Goal: Task Accomplishment & Management: Use online tool/utility

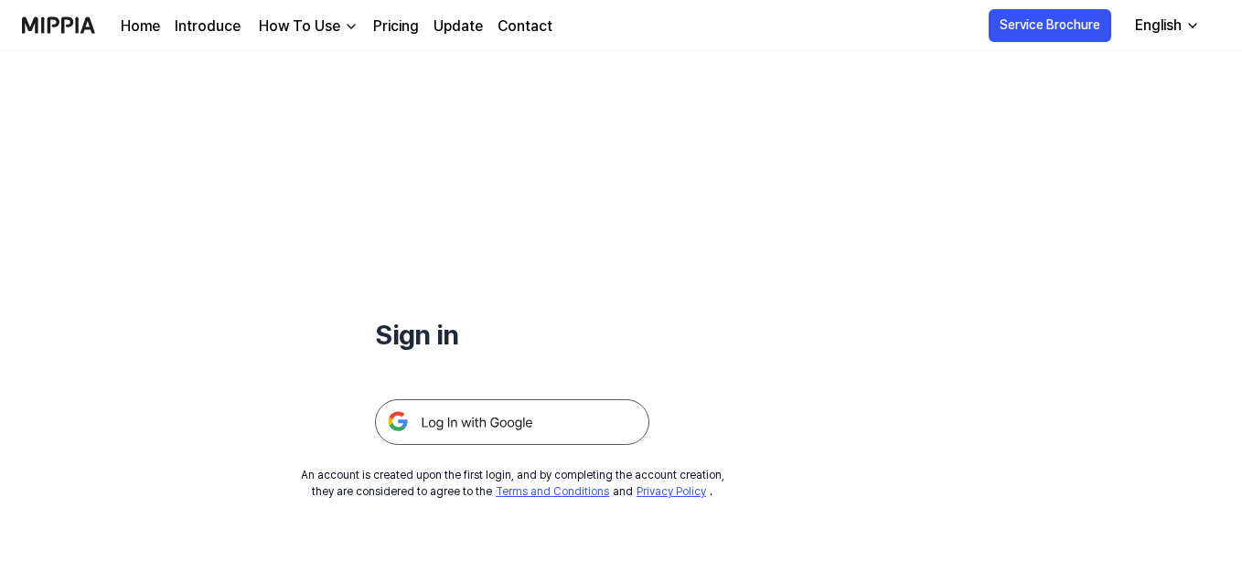
click at [560, 425] on img at bounding box center [512, 423] width 274 height 46
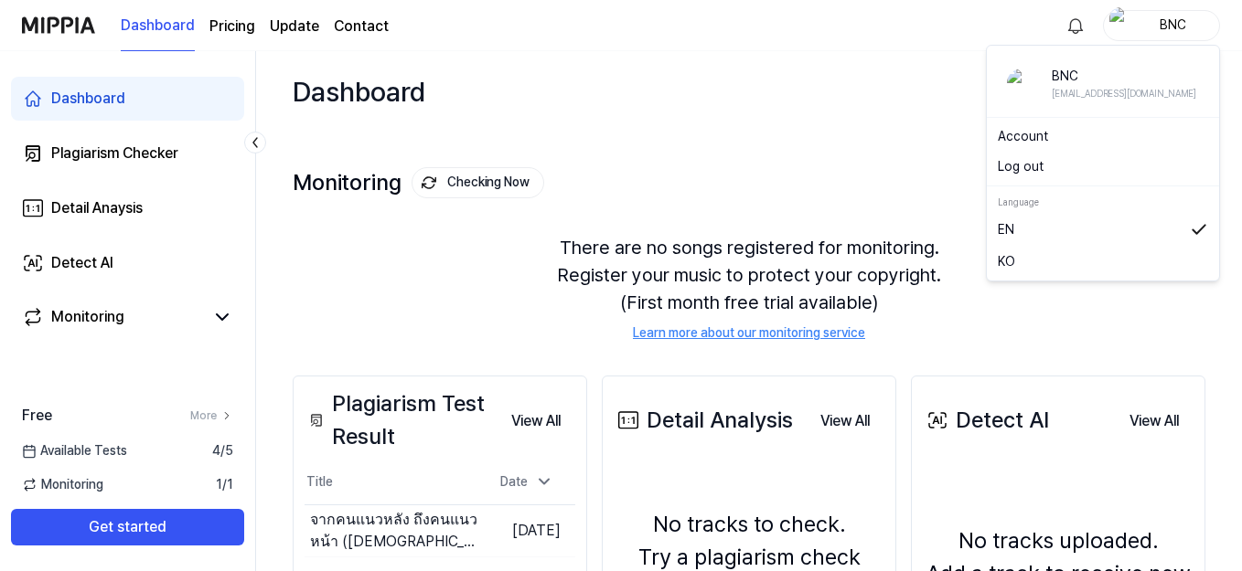
click at [1189, 20] on div "BNC" at bounding box center [1171, 25] width 71 height 20
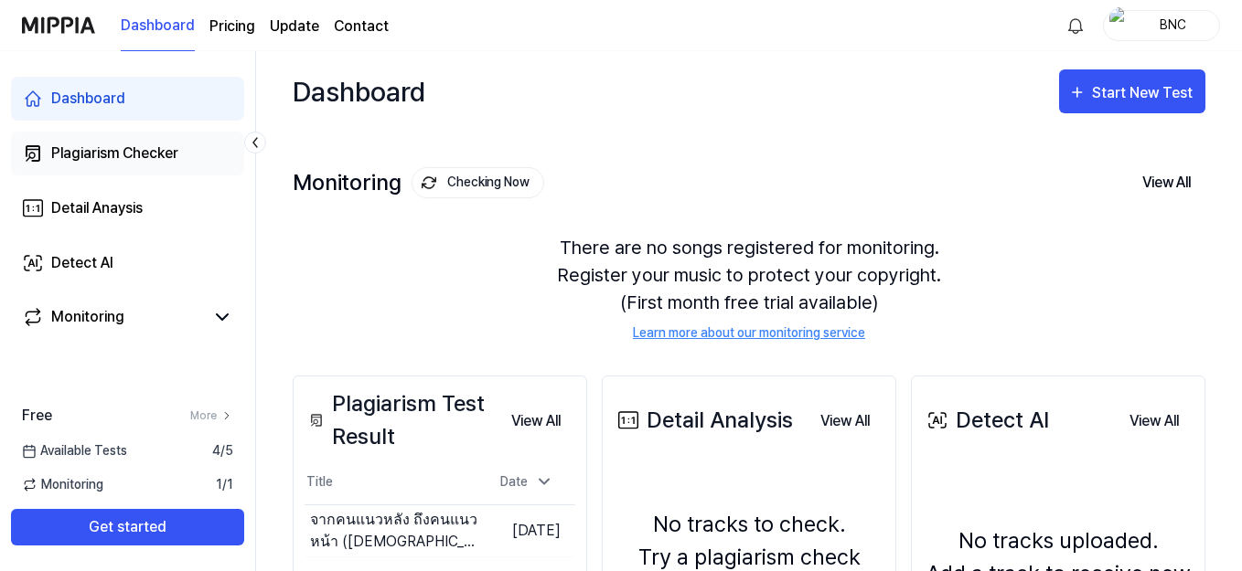
click at [155, 148] on div "Plagiarism Checker" at bounding box center [114, 154] width 127 height 22
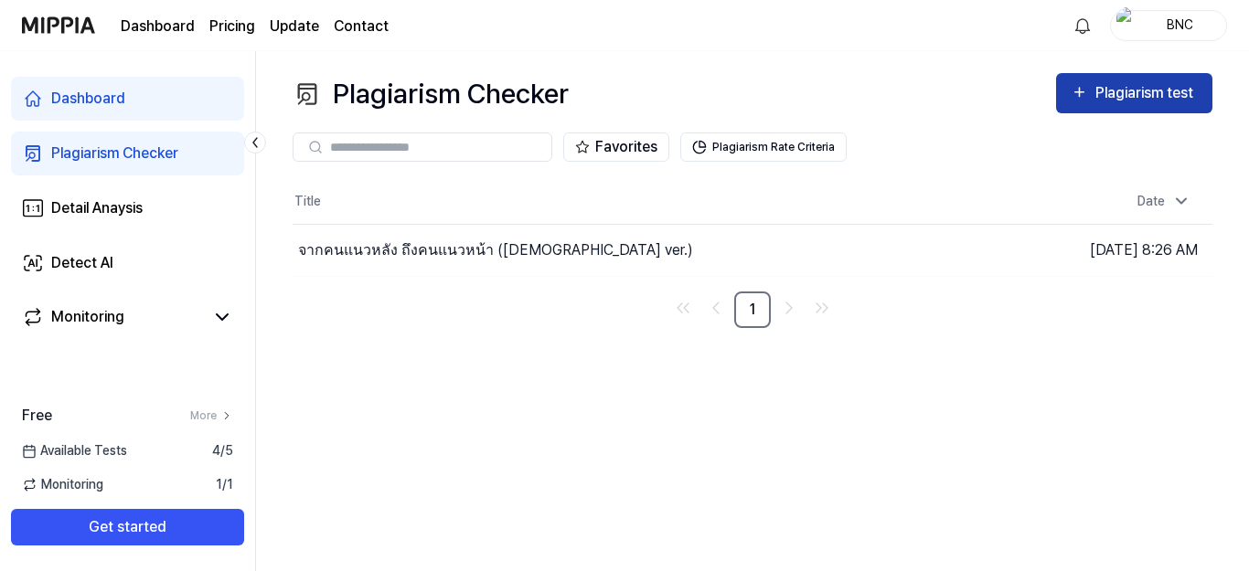
click at [1095, 85] on div "Plagiarism test" at bounding box center [1146, 93] width 102 height 24
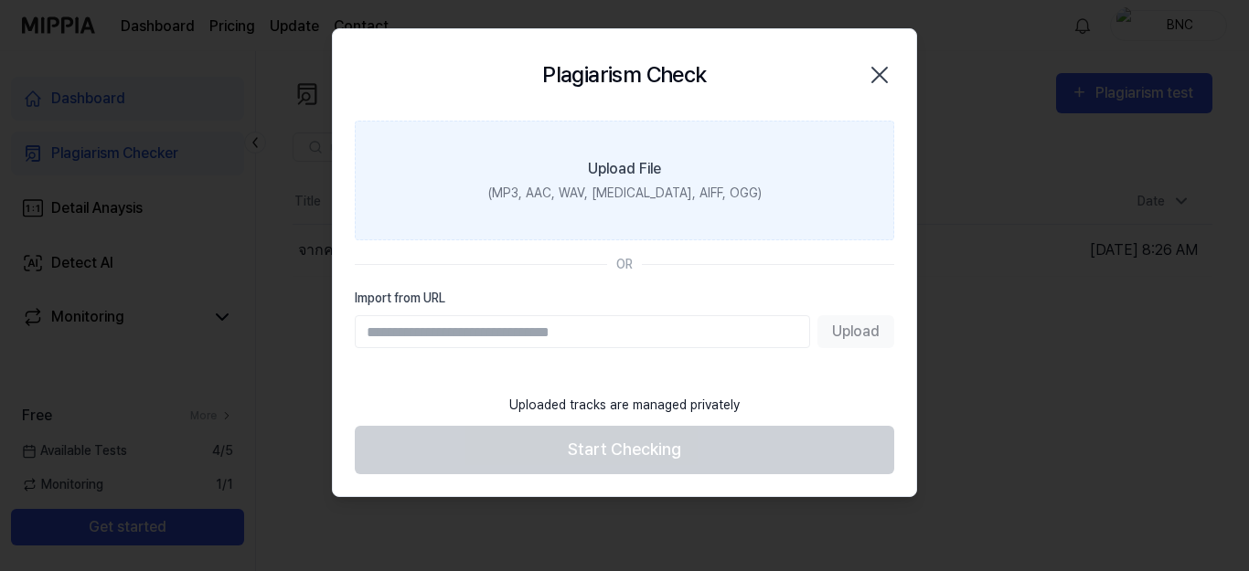
click at [641, 178] on div "Upload File" at bounding box center [624, 169] width 73 height 22
click at [0, 0] on input "Upload File (MP3, AAC, WAV, FLAC, AIFF, OGG)" at bounding box center [0, 0] width 0 height 0
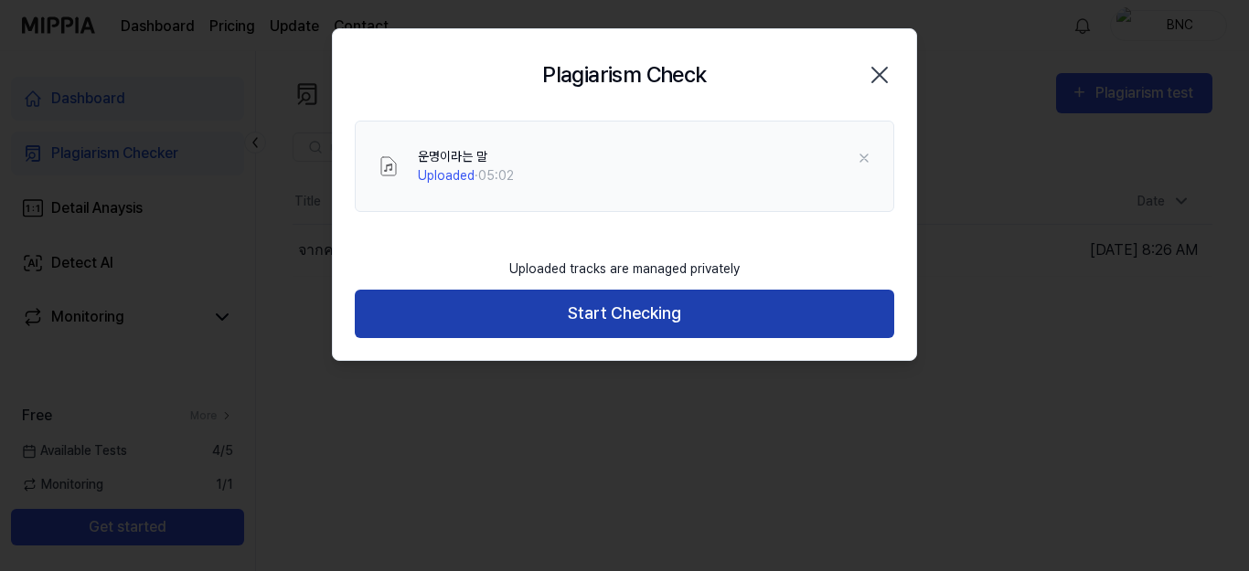
click at [661, 310] on button "Start Checking" at bounding box center [624, 314] width 539 height 48
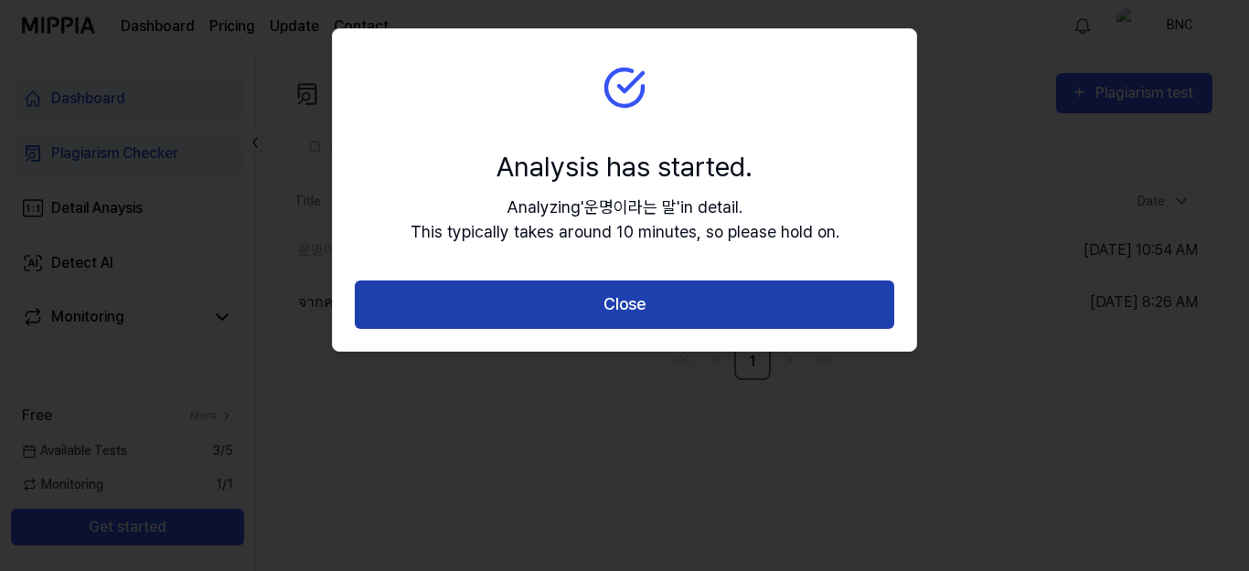
click at [626, 306] on button "Close" at bounding box center [624, 305] width 539 height 48
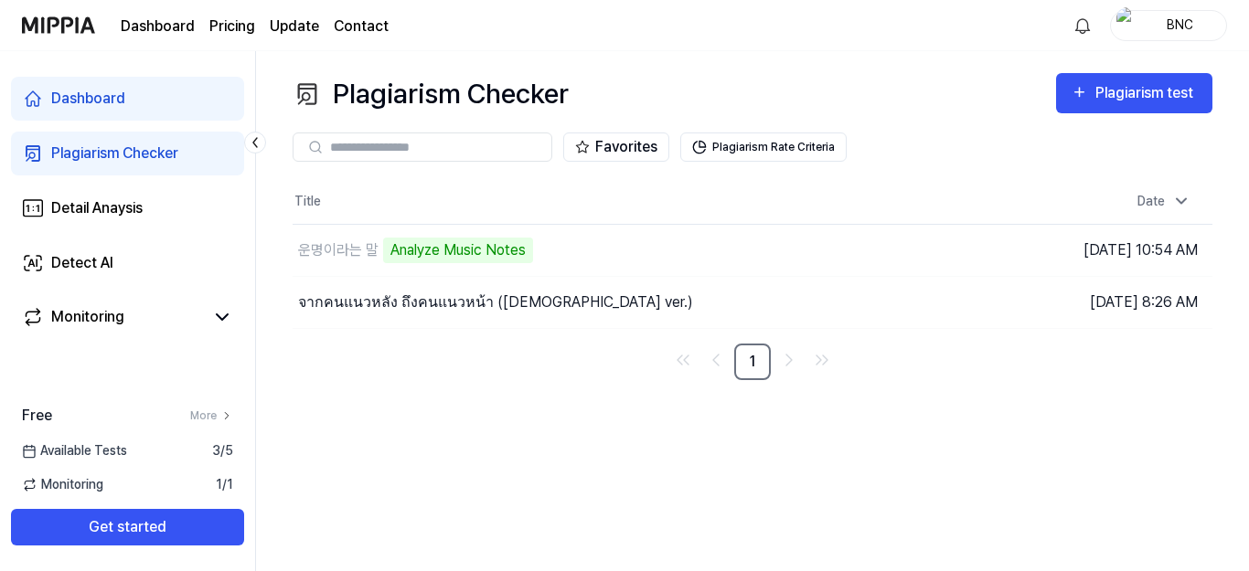
click at [645, 457] on div "Plagiarism Checker Plagiarism test Plagiarism Checker Detail Analysis Detect AI…" at bounding box center [752, 311] width 993 height 520
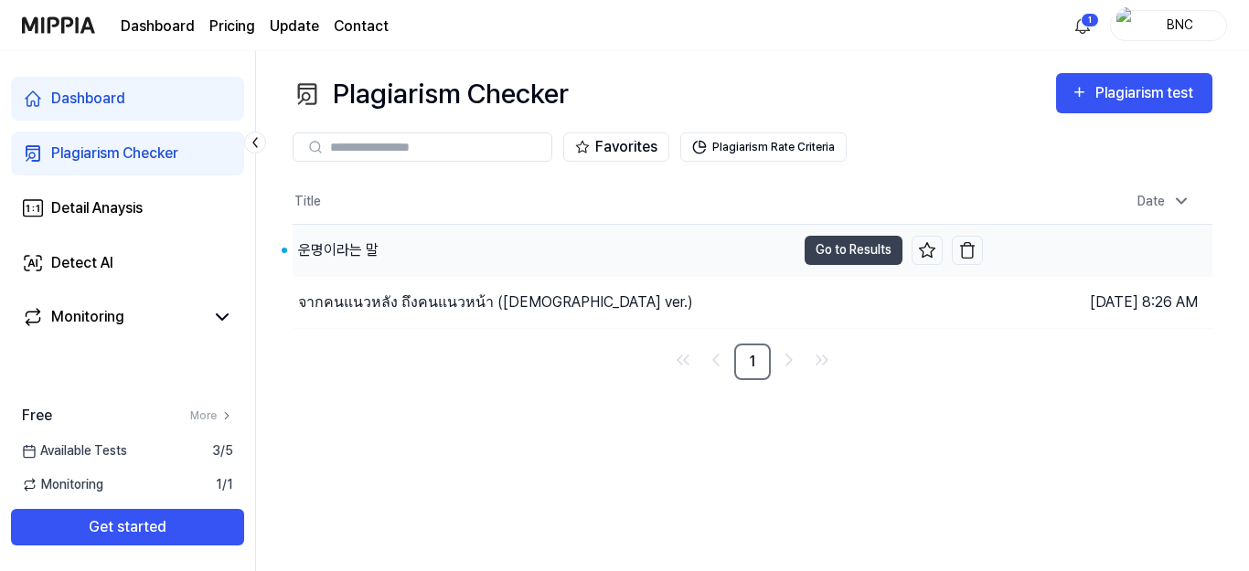
click at [331, 251] on div "운명이라는 말" at bounding box center [338, 251] width 80 height 22
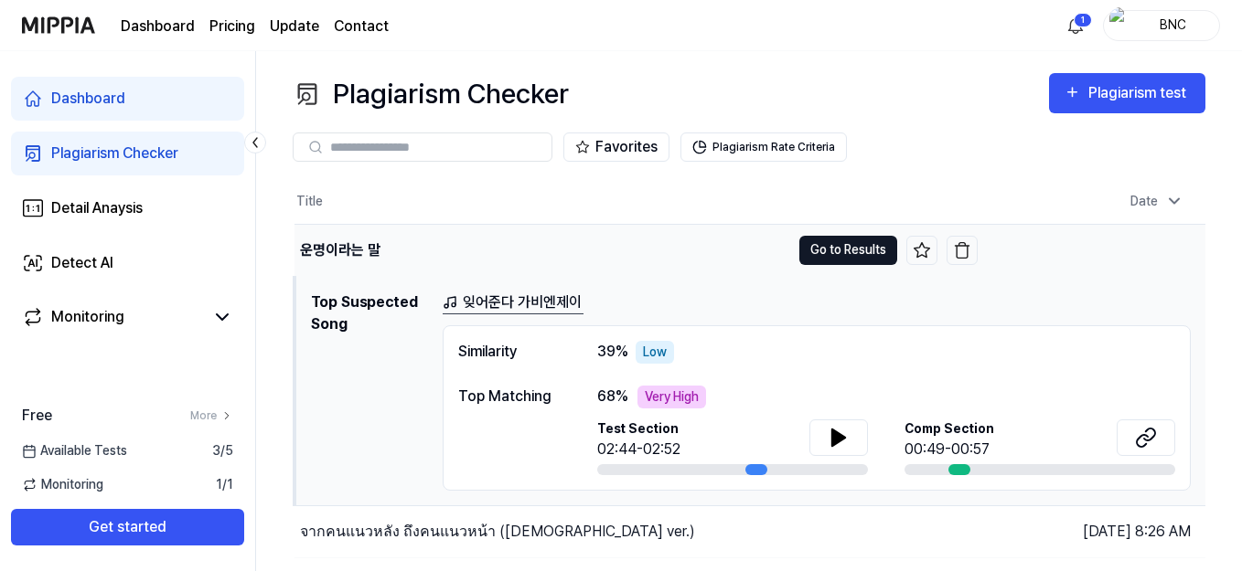
click at [865, 250] on button "Go to Results" at bounding box center [848, 250] width 98 height 29
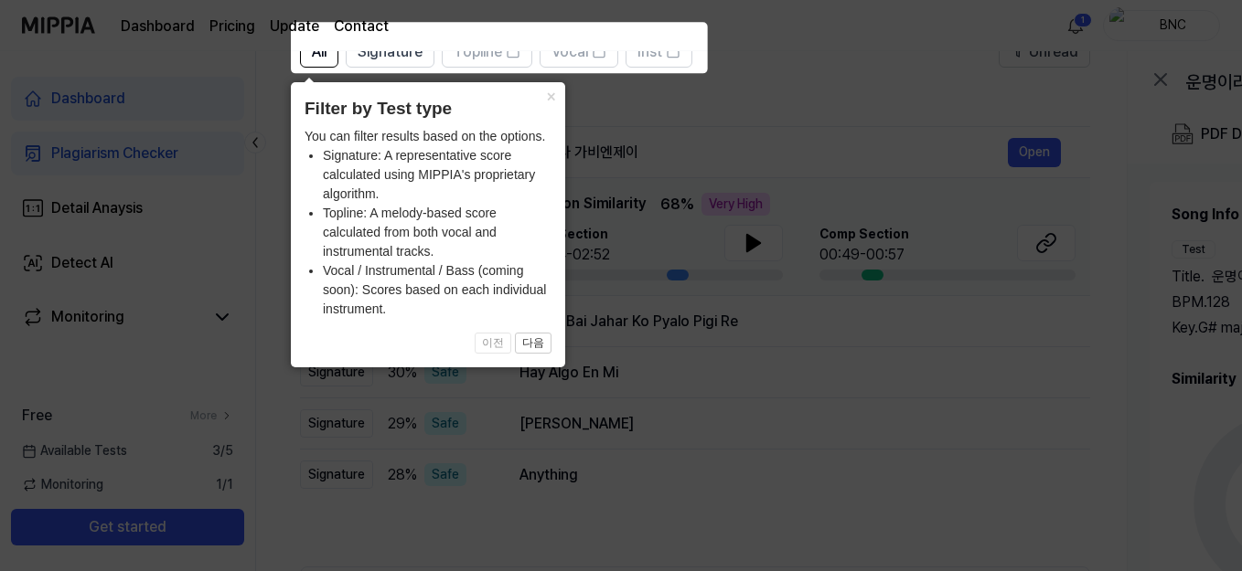
scroll to position [171, 0]
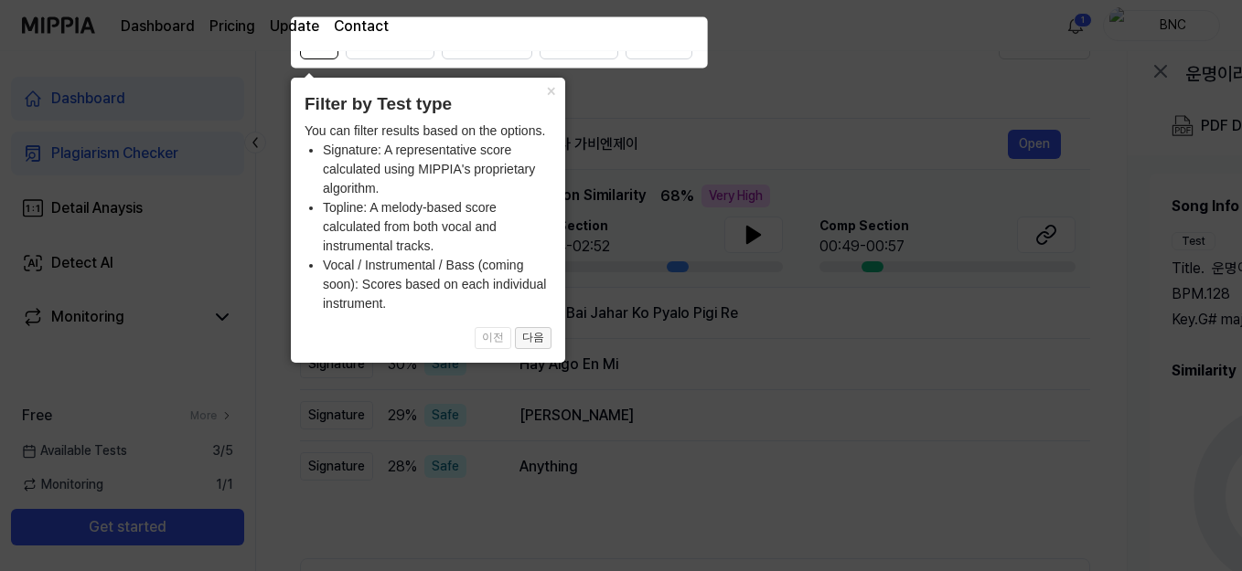
click at [534, 336] on button "다음" at bounding box center [533, 338] width 37 height 22
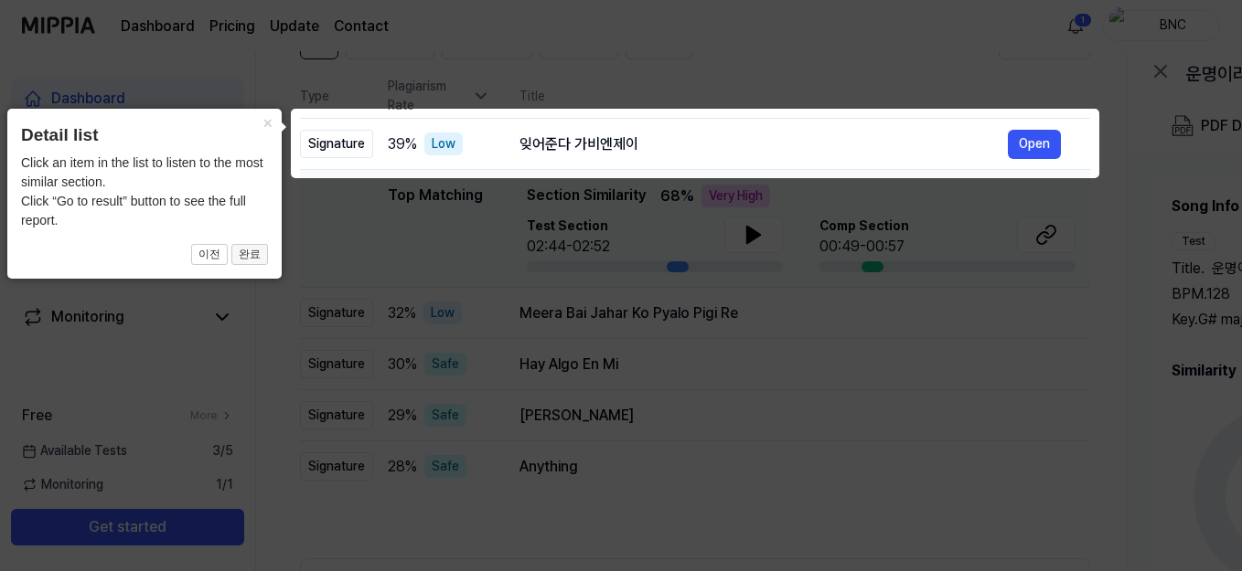
click at [259, 256] on button "완료" at bounding box center [249, 255] width 37 height 22
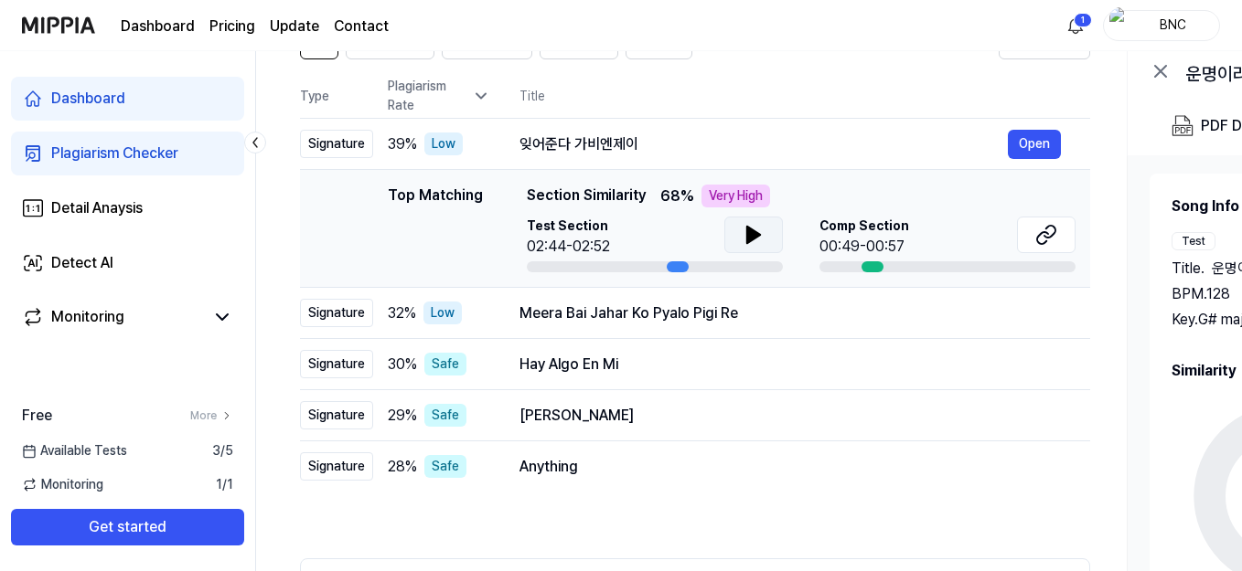
click at [744, 230] on icon at bounding box center [753, 235] width 22 height 22
click at [745, 230] on icon at bounding box center [753, 235] width 22 height 22
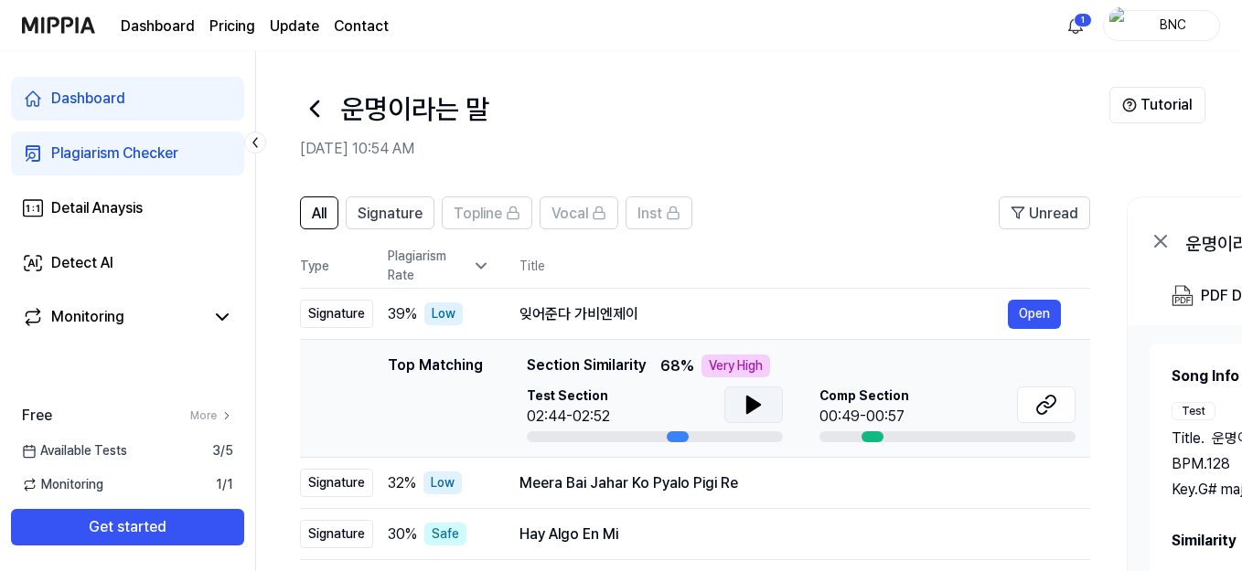
scroll to position [0, 0]
click at [1162, 241] on icon at bounding box center [1160, 242] width 11 height 11
click at [482, 266] on icon at bounding box center [481, 267] width 18 height 18
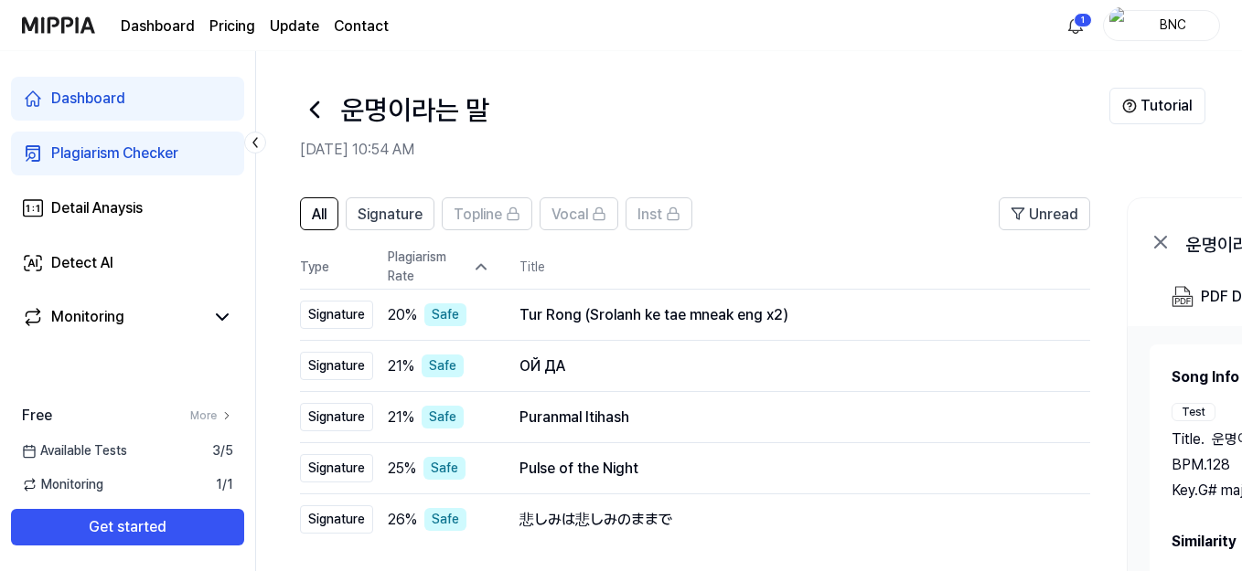
click at [485, 268] on icon at bounding box center [481, 267] width 18 height 18
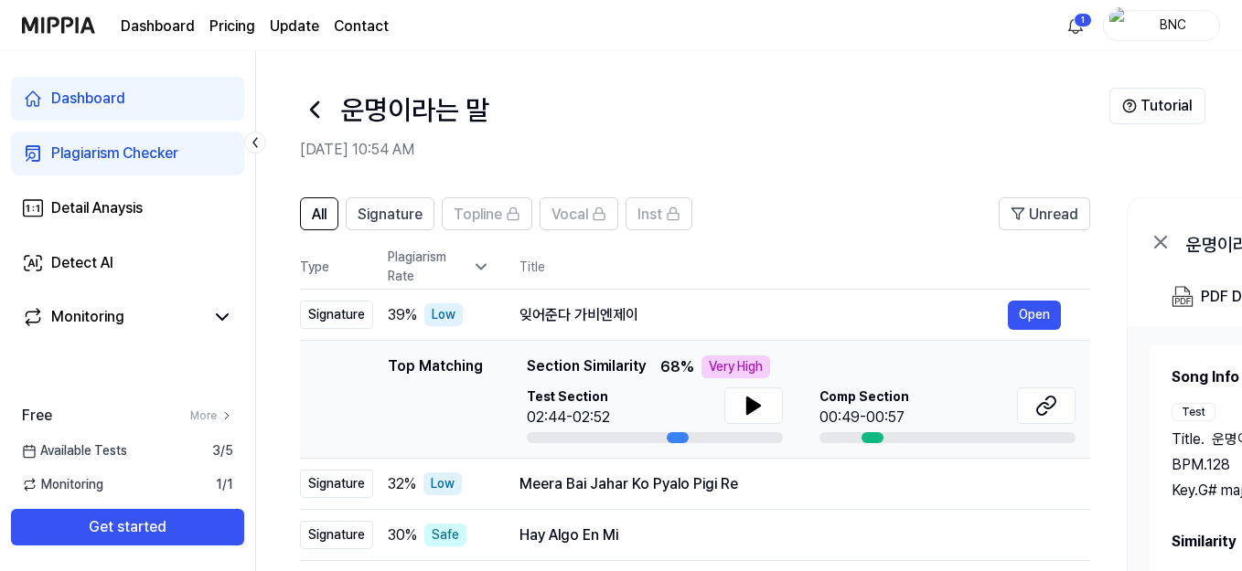
click at [487, 268] on icon at bounding box center [481, 267] width 18 height 18
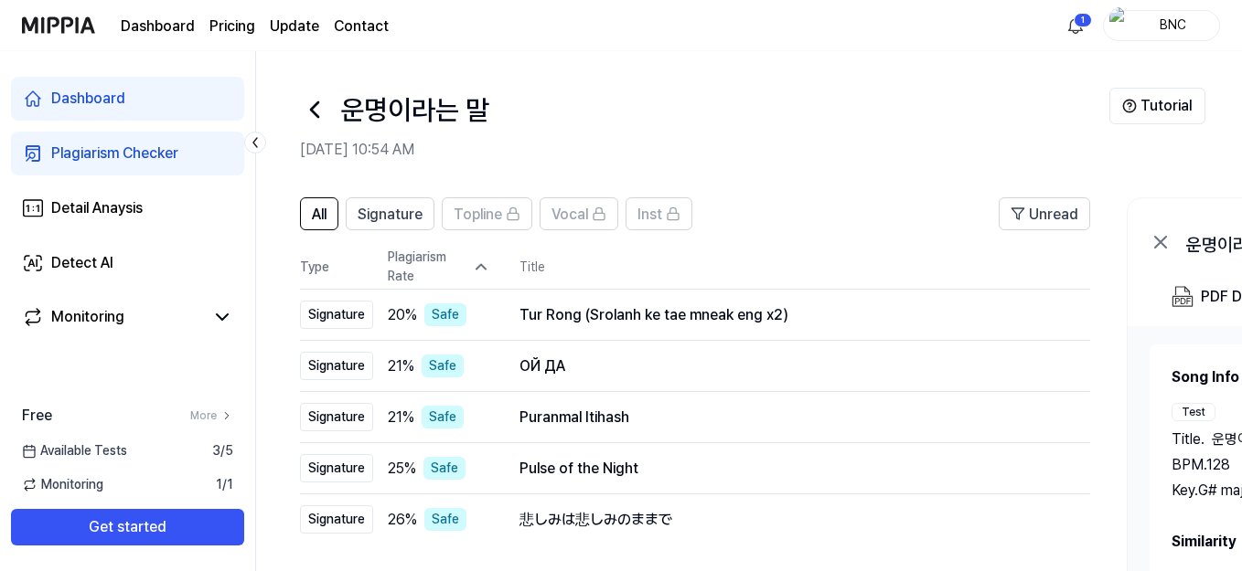
click at [487, 268] on icon at bounding box center [481, 267] width 18 height 18
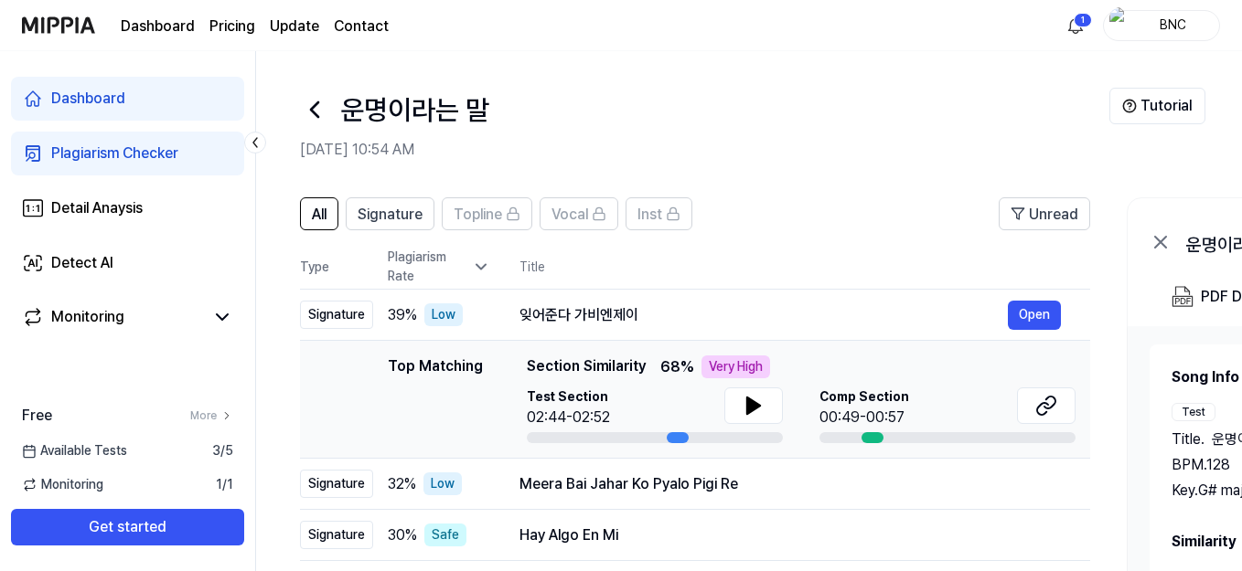
click at [487, 268] on icon at bounding box center [481, 267] width 18 height 18
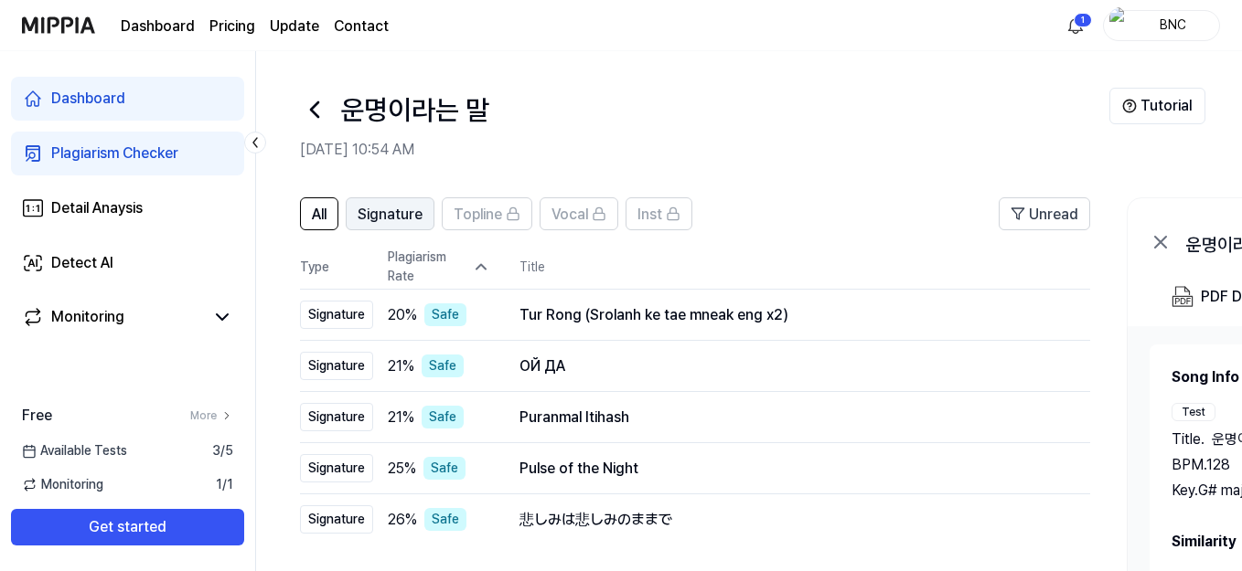
click at [410, 218] on span "Signature" at bounding box center [389, 215] width 65 height 22
click at [324, 221] on span "All" at bounding box center [319, 215] width 15 height 22
click at [1030, 218] on span "Unread" at bounding box center [1052, 215] width 49 height 22
click at [318, 210] on span "All" at bounding box center [319, 215] width 15 height 22
click at [378, 207] on span "Signature" at bounding box center [389, 215] width 65 height 22
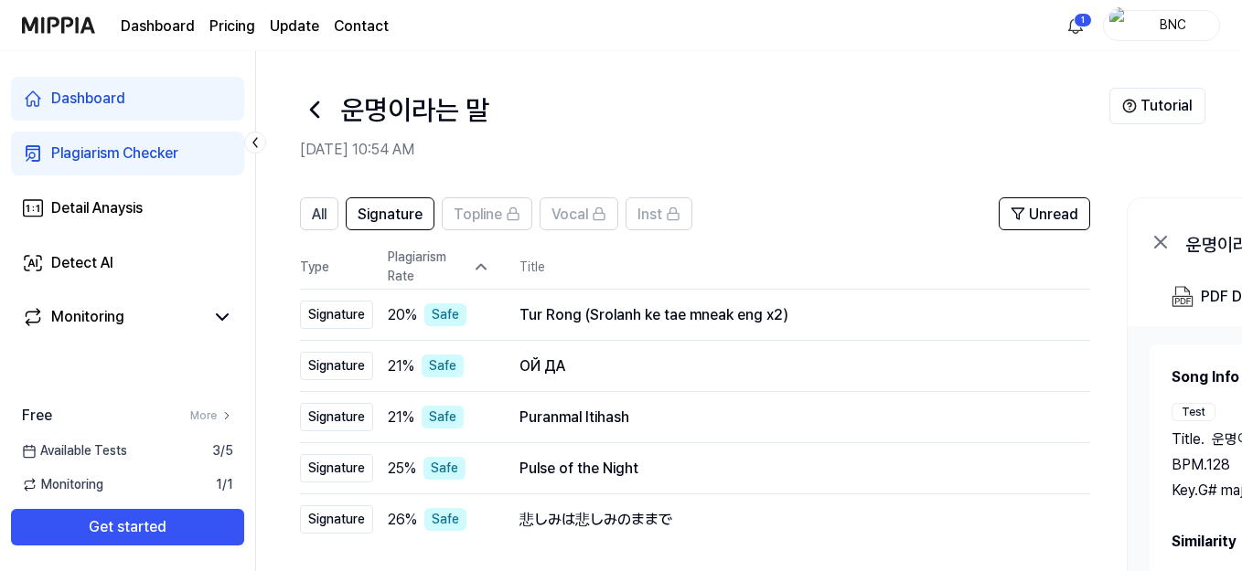
click at [469, 260] on div "Plagiarism Rate" at bounding box center [439, 267] width 102 height 38
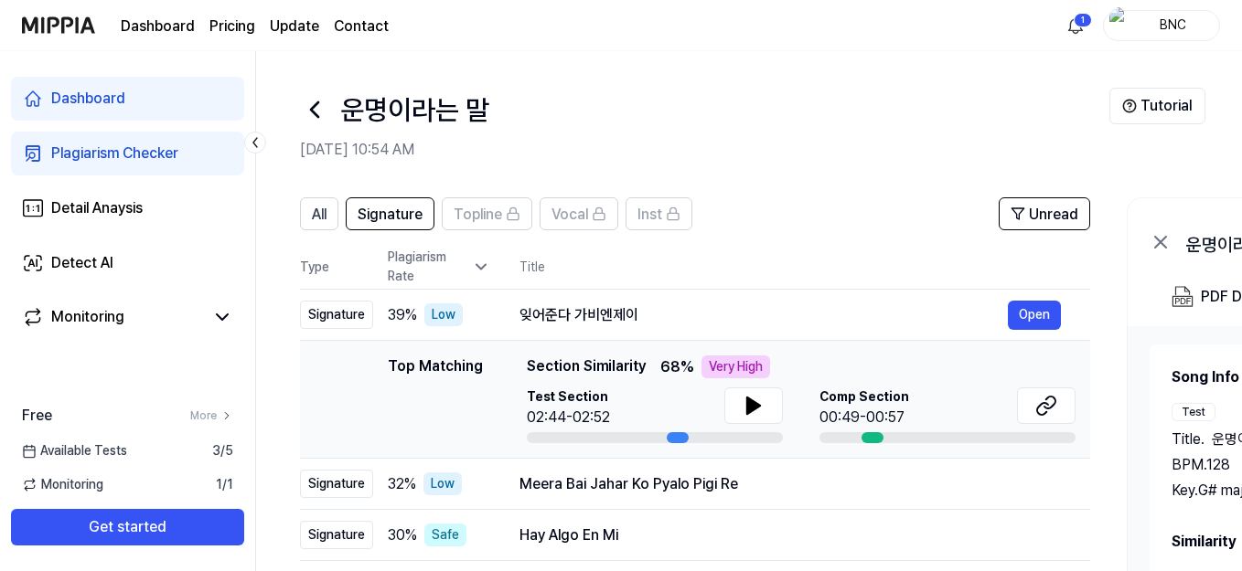
click at [483, 267] on icon at bounding box center [480, 267] width 9 height 5
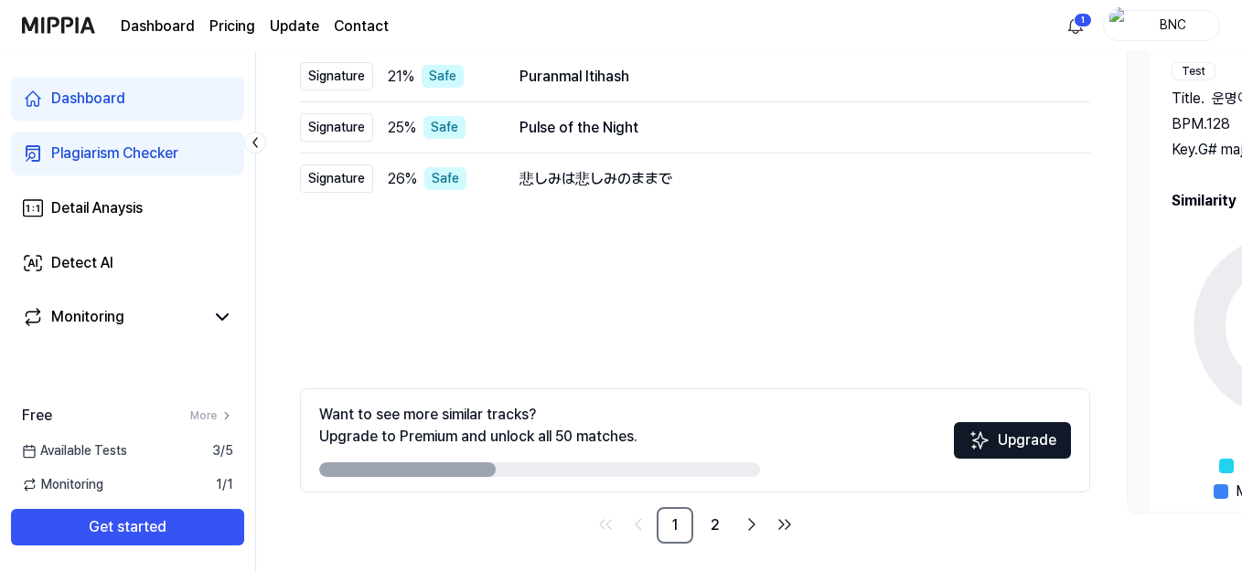
scroll to position [343, 0]
click at [709, 522] on link "2" at bounding box center [715, 524] width 37 height 37
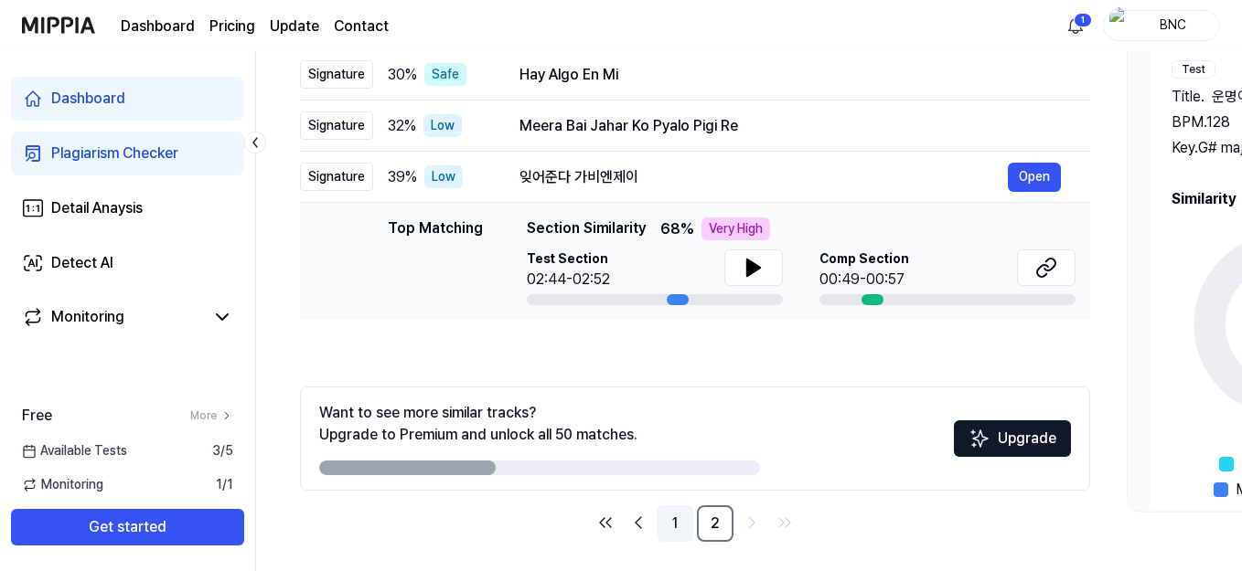
click at [662, 518] on link "1" at bounding box center [674, 524] width 37 height 37
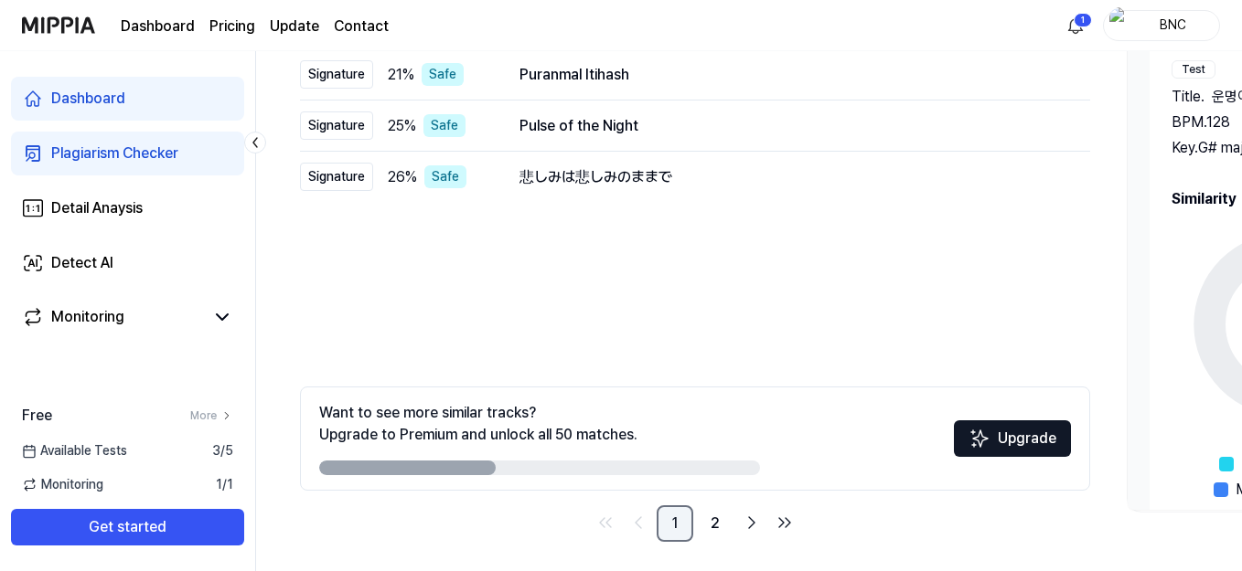
click at [689, 521] on link "1" at bounding box center [674, 524] width 37 height 37
click at [709, 521] on link "2" at bounding box center [715, 524] width 37 height 37
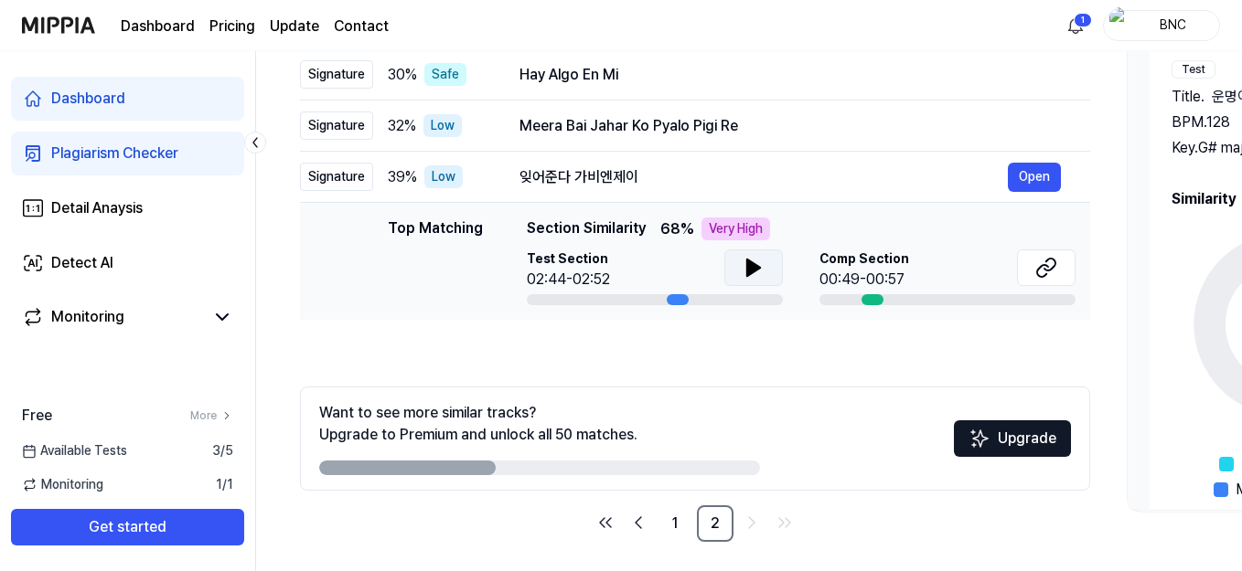
click at [749, 266] on icon at bounding box center [753, 268] width 13 height 16
click at [750, 263] on icon at bounding box center [753, 268] width 13 height 16
click at [751, 262] on icon at bounding box center [750, 268] width 4 height 15
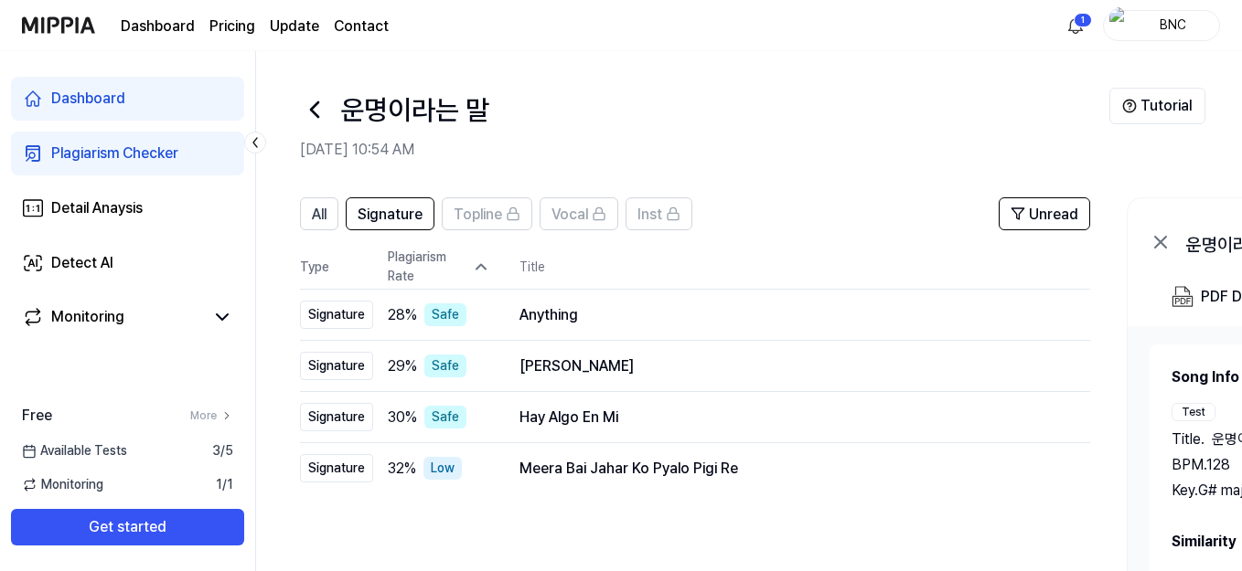
click at [492, 272] on tr "Type Plagiarism Rate Title" at bounding box center [695, 267] width 790 height 45
click at [484, 263] on icon at bounding box center [481, 267] width 18 height 18
click at [1069, 211] on span "Unread" at bounding box center [1052, 215] width 49 height 22
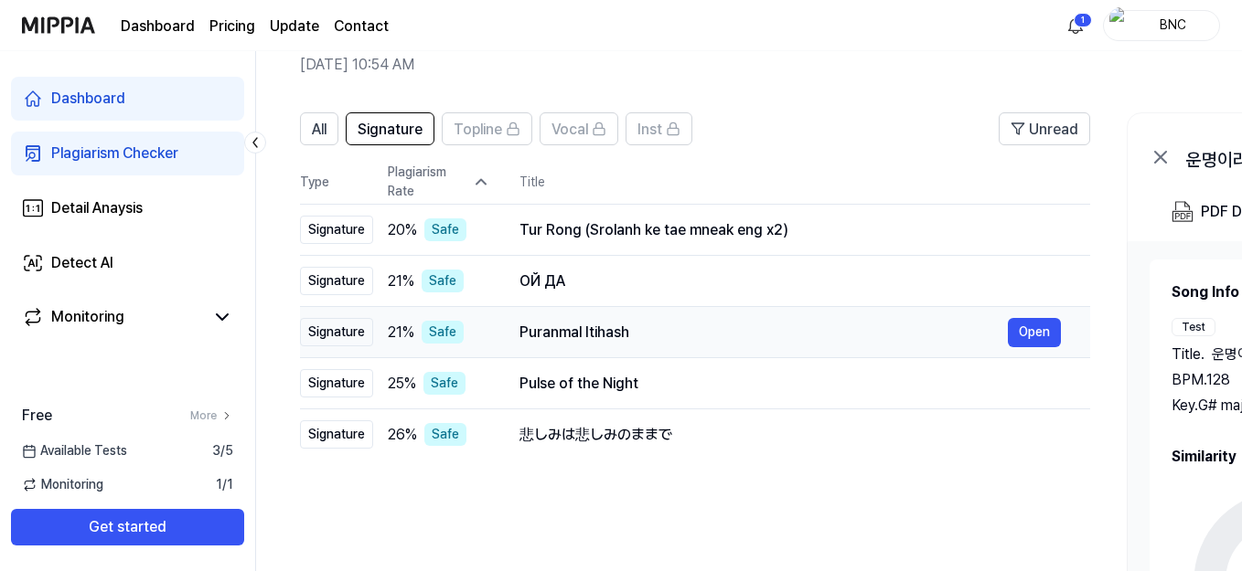
scroll to position [85, 0]
click at [480, 176] on icon at bounding box center [481, 182] width 18 height 18
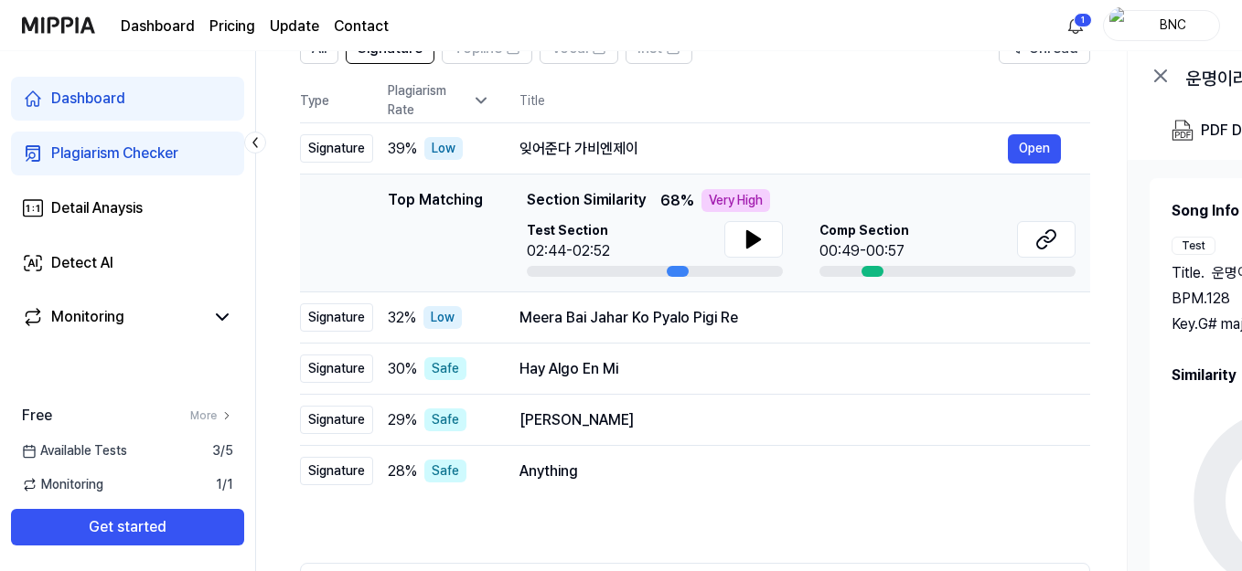
scroll to position [171, 0]
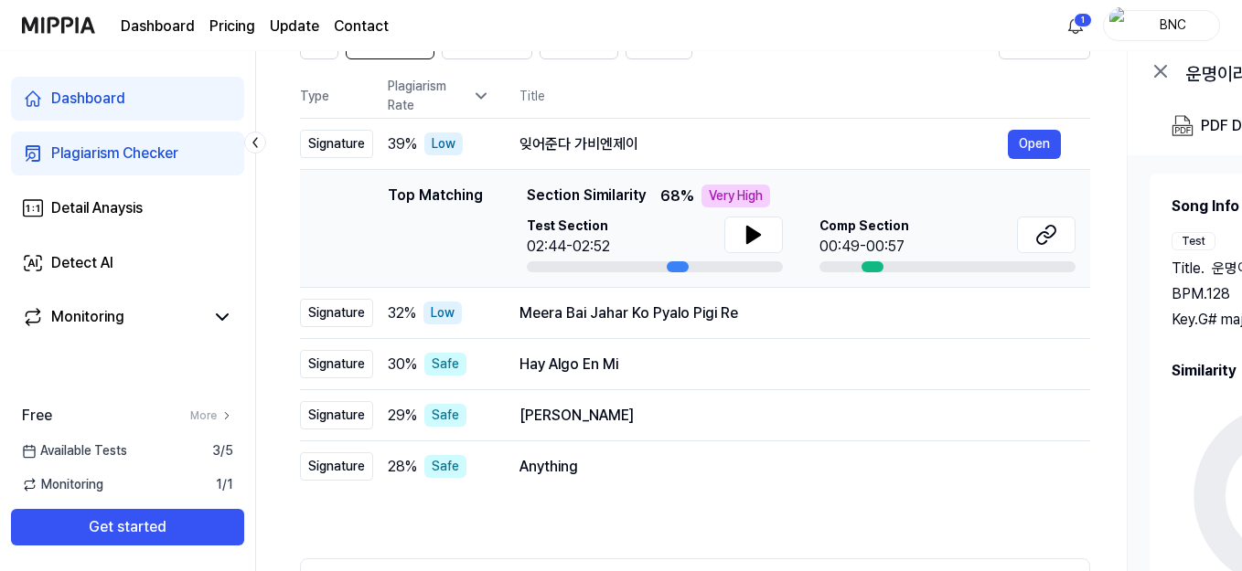
click at [487, 100] on icon at bounding box center [481, 96] width 18 height 18
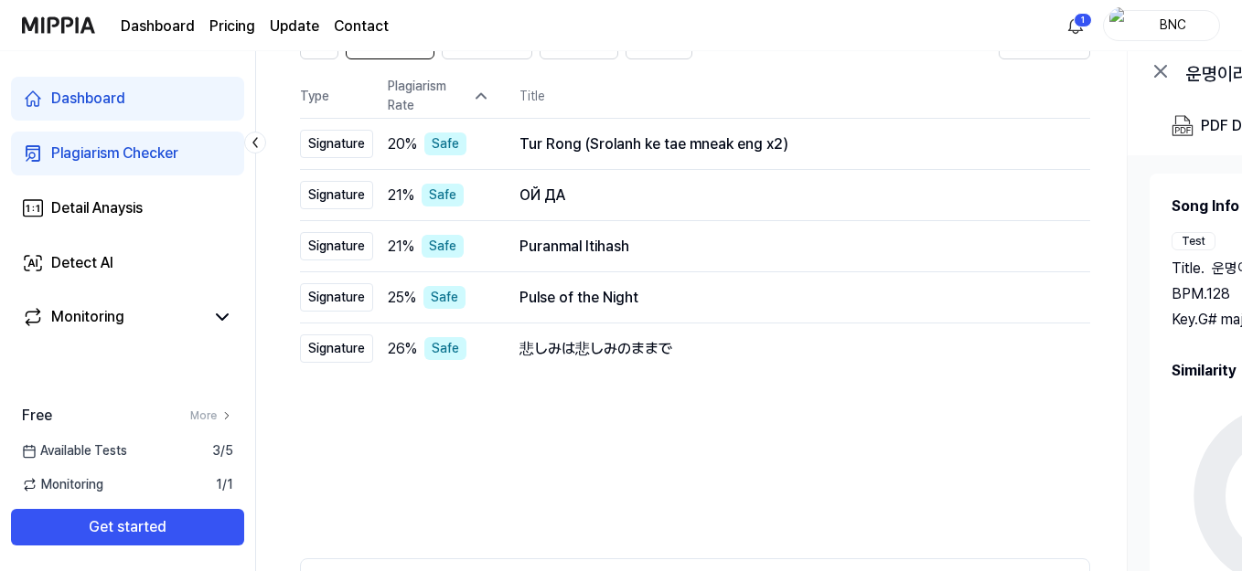
click at [487, 99] on icon at bounding box center [481, 96] width 18 height 18
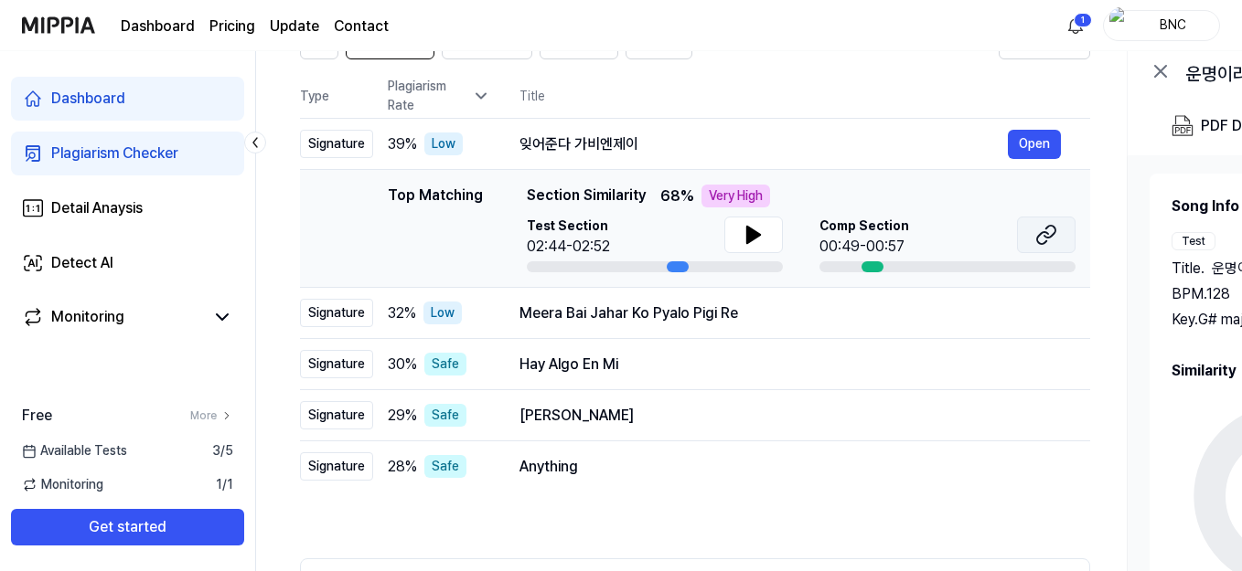
click at [1049, 231] on icon at bounding box center [1046, 235] width 22 height 22
click at [756, 242] on icon at bounding box center [753, 235] width 22 height 22
click at [480, 94] on icon at bounding box center [481, 96] width 18 height 18
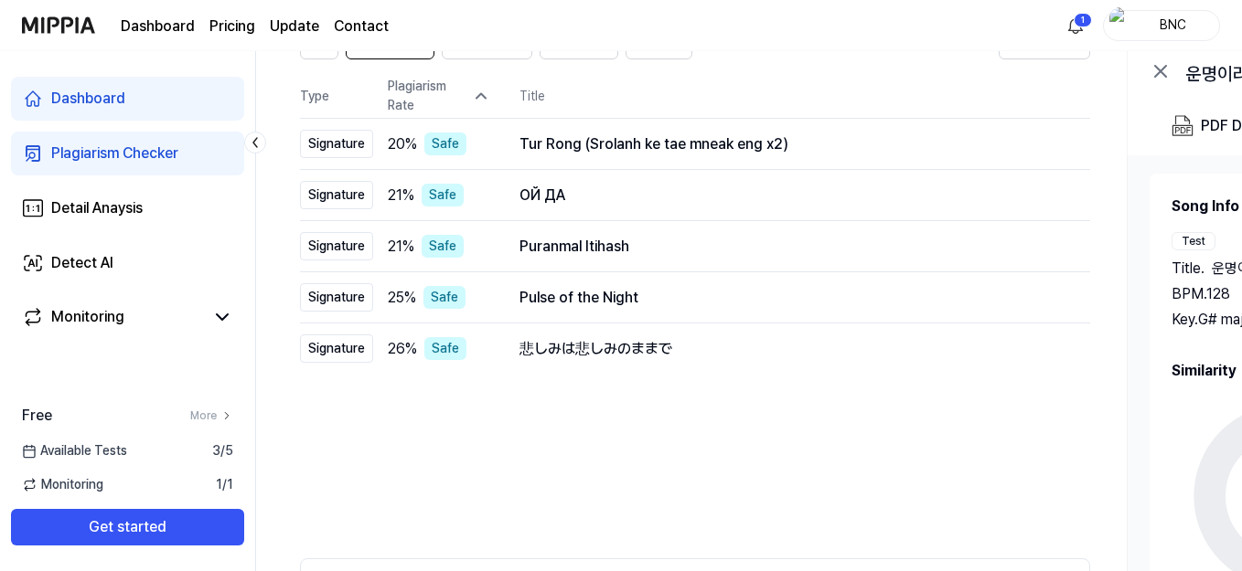
click at [482, 94] on icon at bounding box center [480, 96] width 9 height 5
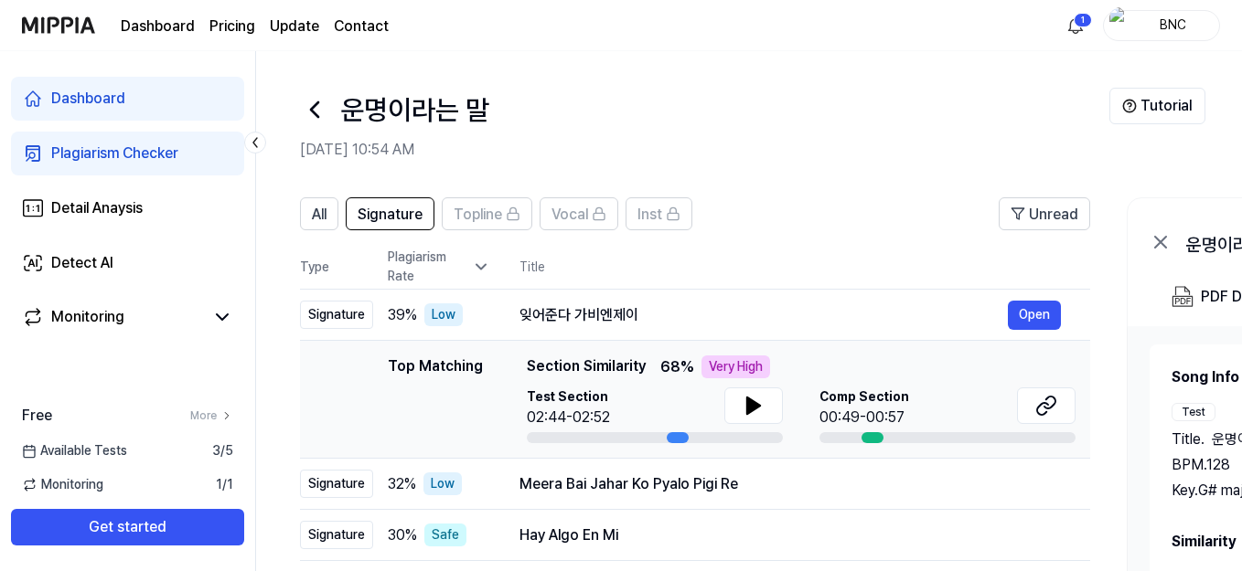
scroll to position [0, 0]
click at [485, 261] on icon at bounding box center [481, 267] width 18 height 18
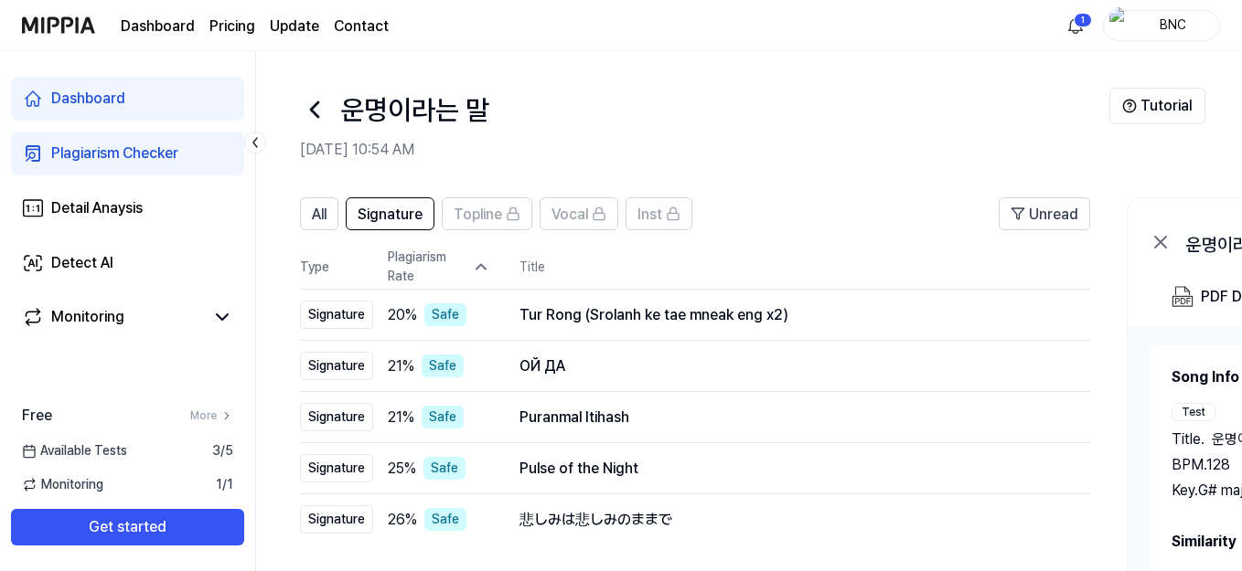
click at [474, 272] on icon at bounding box center [481, 267] width 18 height 18
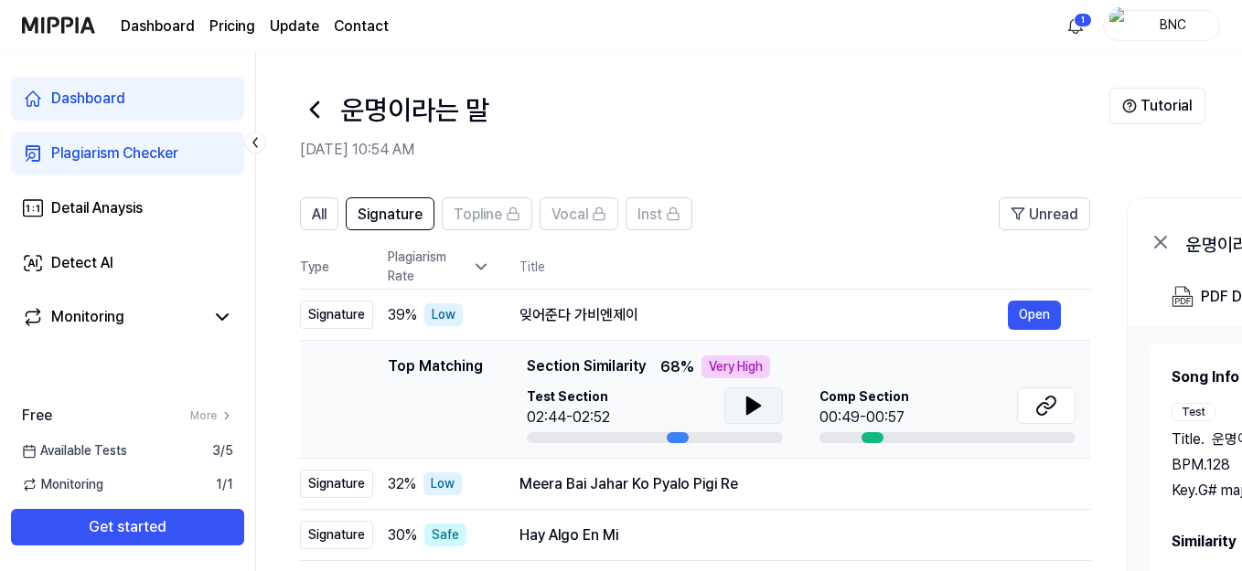
click at [749, 403] on icon at bounding box center [753, 406] width 13 height 16
click at [751, 405] on icon at bounding box center [750, 406] width 4 height 15
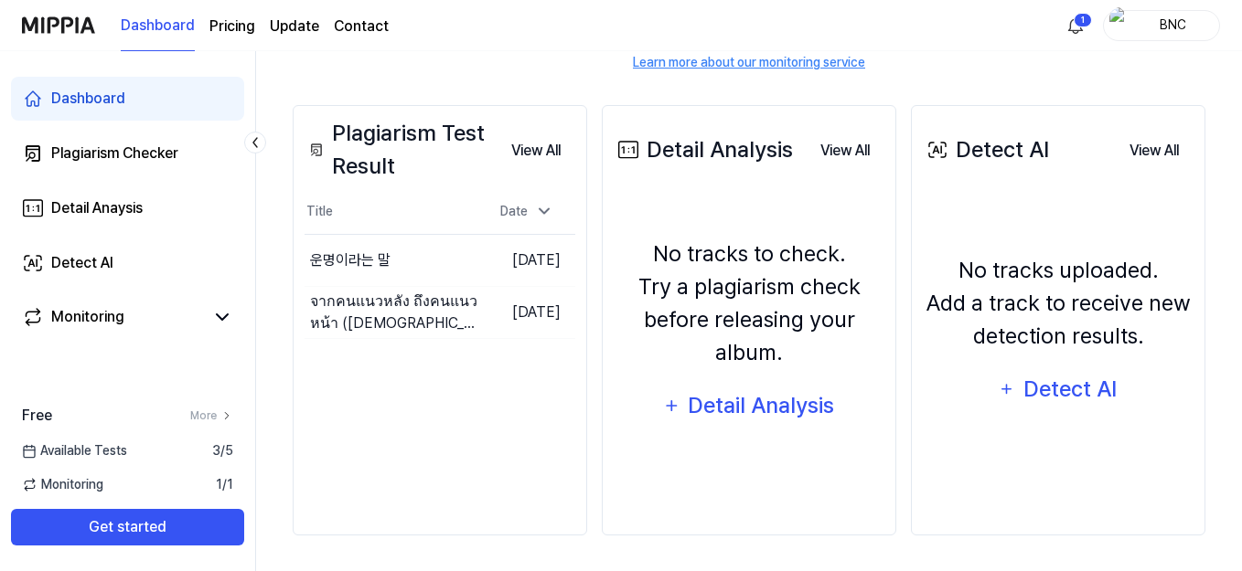
scroll to position [272, 0]
click at [298, 273] on div "Plagiarism Test Result View All Plagiarism Test Result Title Date 운명이라는 말 Go to…" at bounding box center [440, 319] width 294 height 431
click at [362, 273] on div "운명이라는 말" at bounding box center [340, 260] width 61 height 44
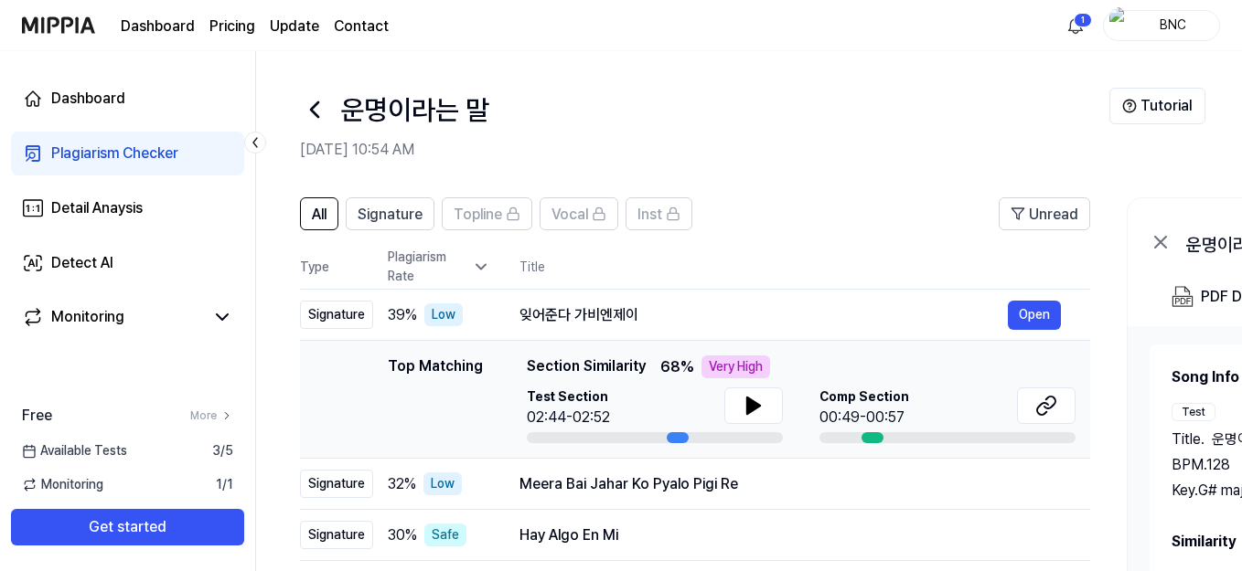
click at [474, 260] on icon at bounding box center [481, 267] width 18 height 18
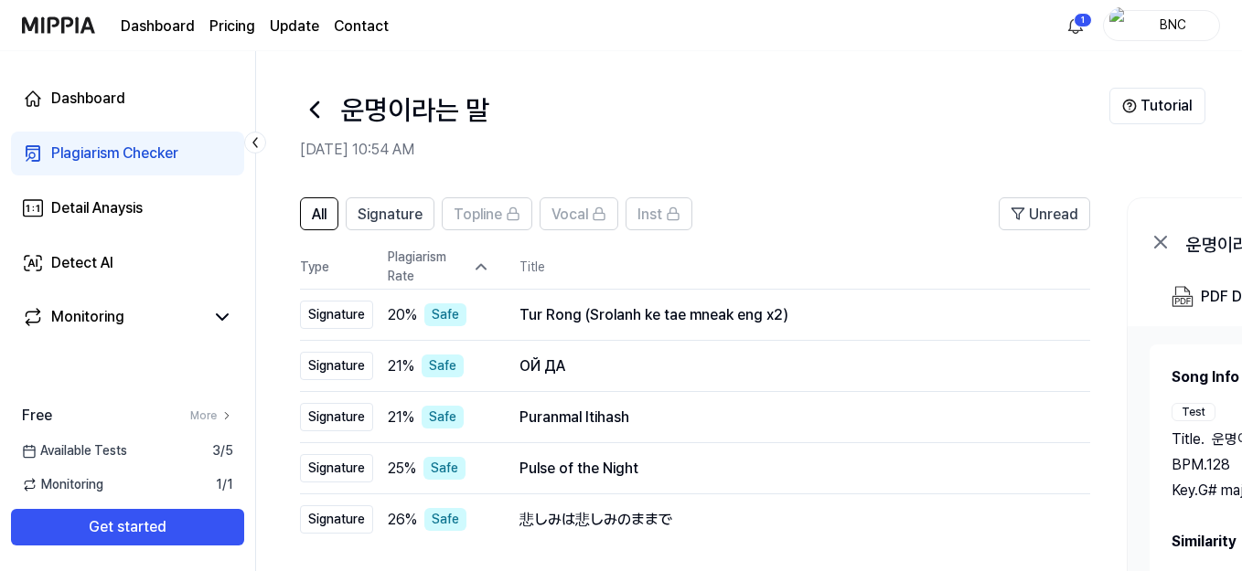
click at [474, 259] on icon at bounding box center [481, 267] width 18 height 18
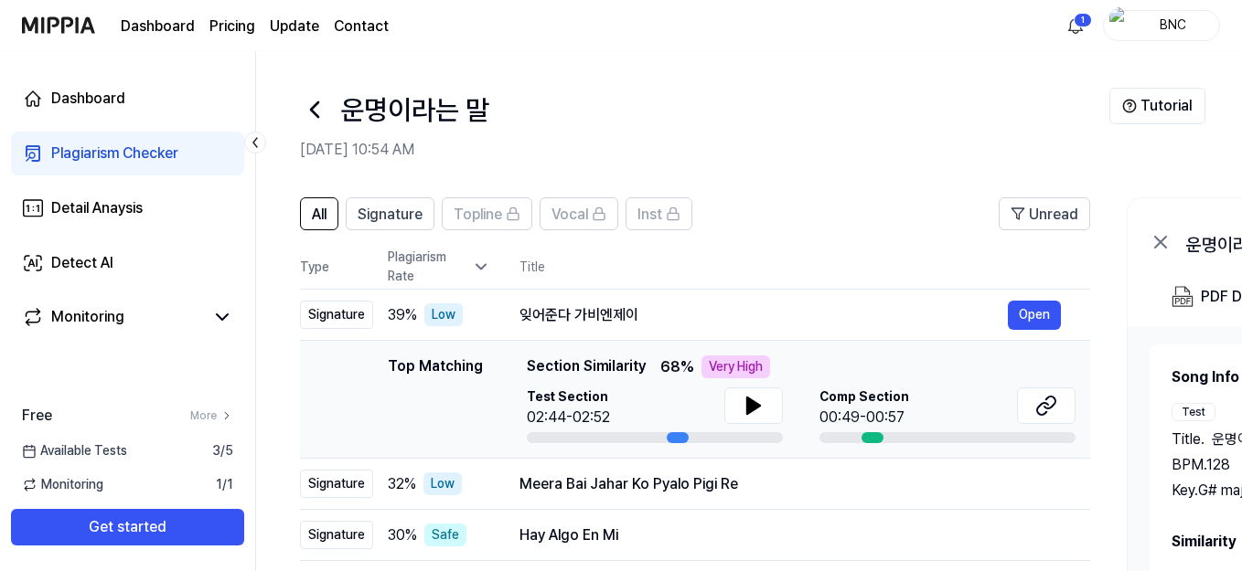
click at [817, 169] on header "운명이라는 말 Aug 16, 2025, 10:54 AM Tutorial" at bounding box center [749, 115] width 986 height 128
click at [1039, 405] on icon at bounding box center [1042, 409] width 11 height 12
click at [754, 408] on icon at bounding box center [753, 406] width 13 height 16
click at [758, 410] on icon at bounding box center [753, 406] width 22 height 22
click at [753, 407] on icon at bounding box center [753, 406] width 22 height 22
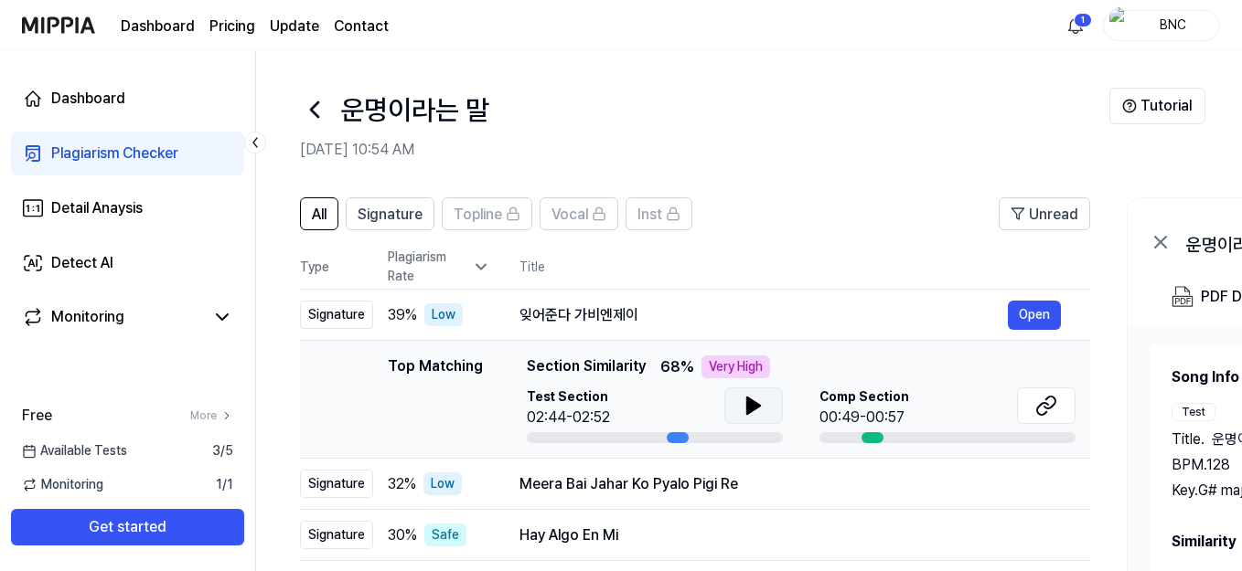
click at [754, 407] on icon at bounding box center [753, 406] width 13 height 16
click at [754, 407] on icon at bounding box center [753, 406] width 22 height 22
click at [765, 415] on button at bounding box center [753, 406] width 59 height 37
click at [1078, 20] on html "Dashboard Pricing Update Contact 1 BNC Dashboard Plagiarism Checker Detail Anay…" at bounding box center [621, 285] width 1242 height 571
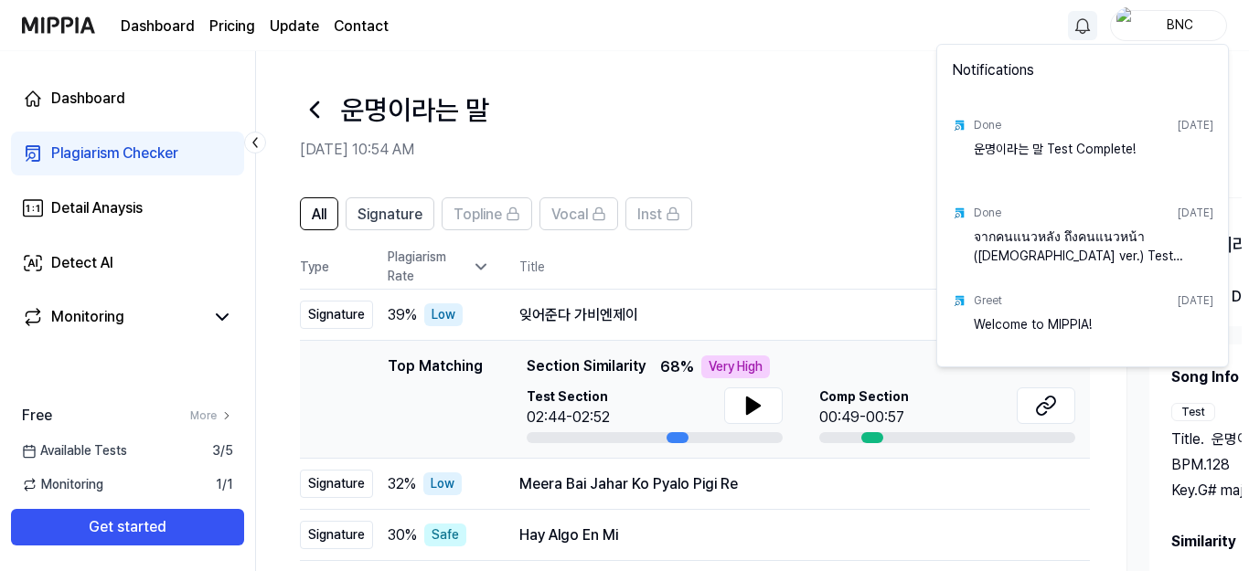
click at [1078, 20] on html "Dashboard Pricing Update Contact BNC Dashboard Plagiarism Checker Detail Anaysi…" at bounding box center [624, 285] width 1249 height 571
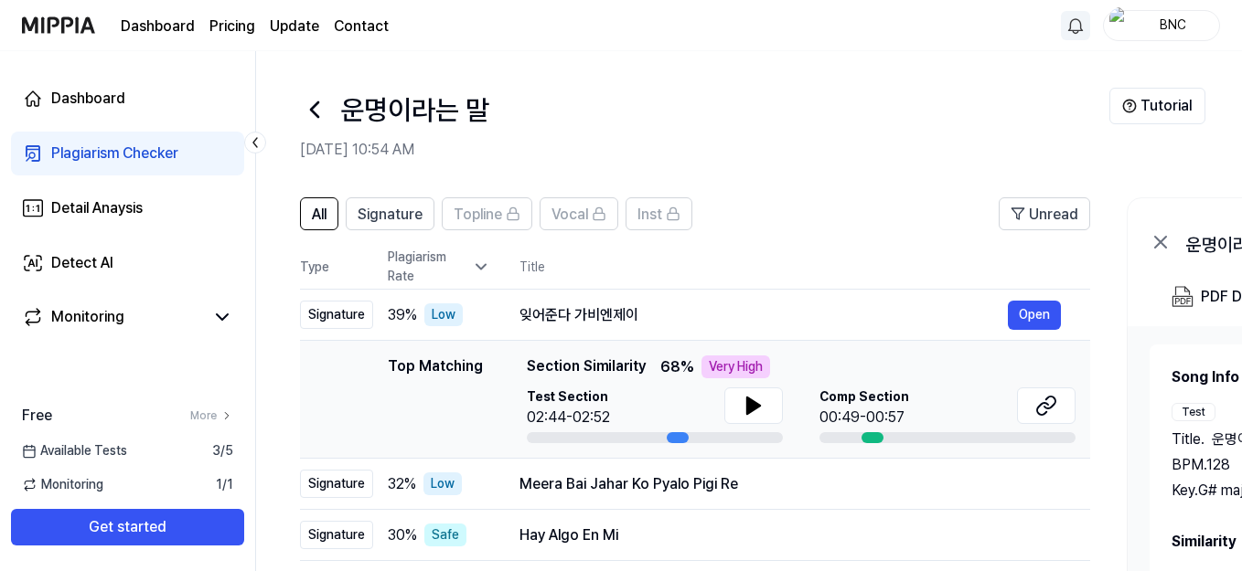
click at [478, 255] on div "Plagiarism Rate" at bounding box center [439, 267] width 102 height 38
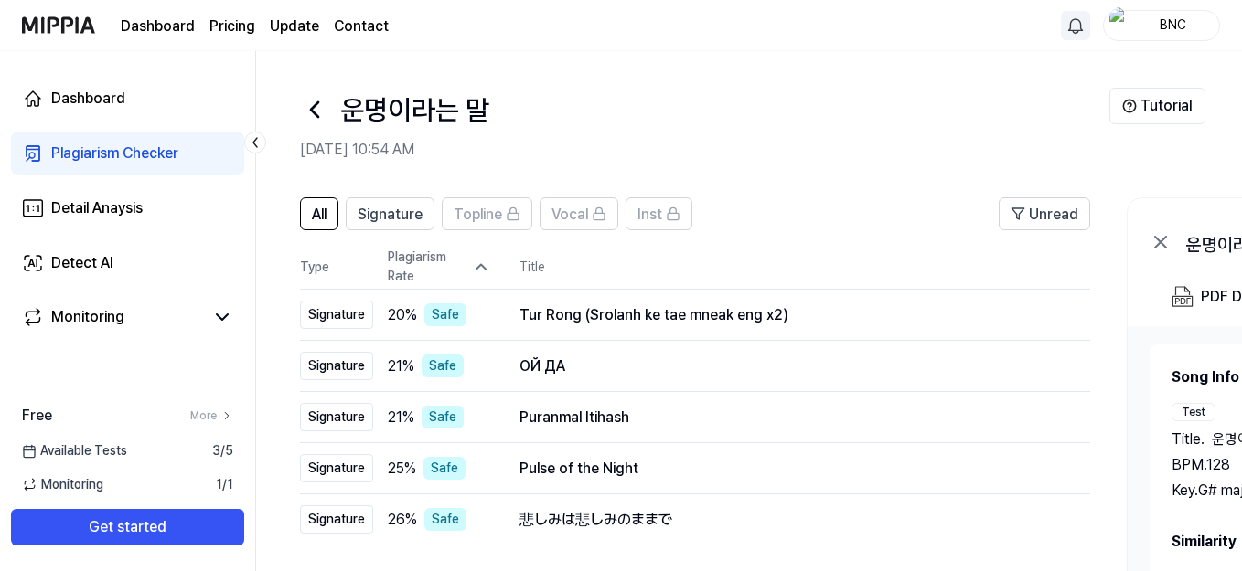
click at [475, 269] on icon at bounding box center [481, 267] width 18 height 18
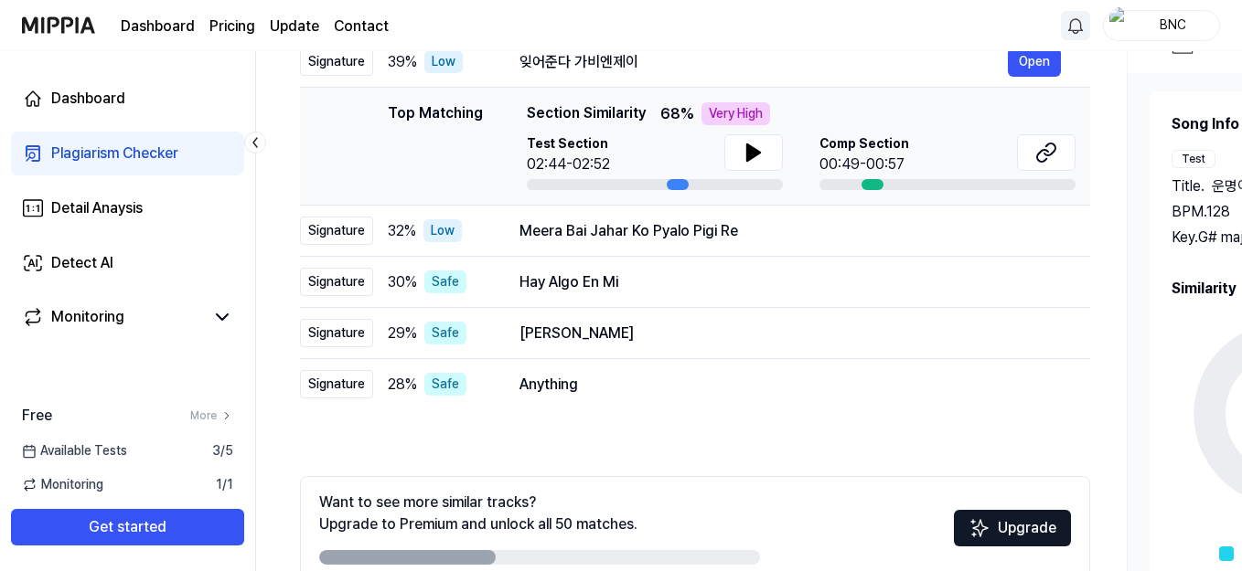
scroll to position [257, 0]
